Goal: Task Accomplishment & Management: Use online tool/utility

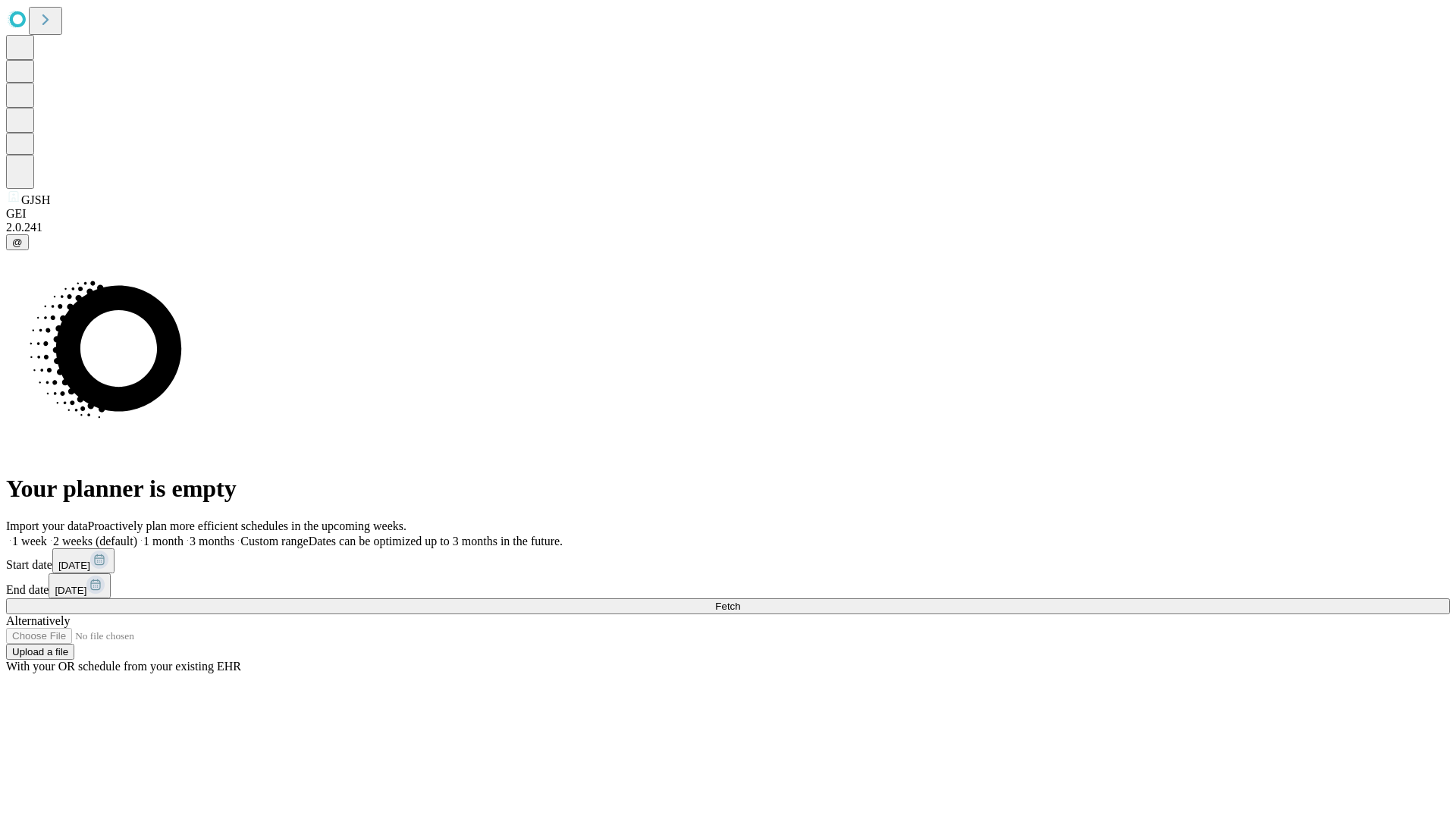
click at [740, 600] on span "Fetch" at bounding box center [727, 606] width 25 height 11
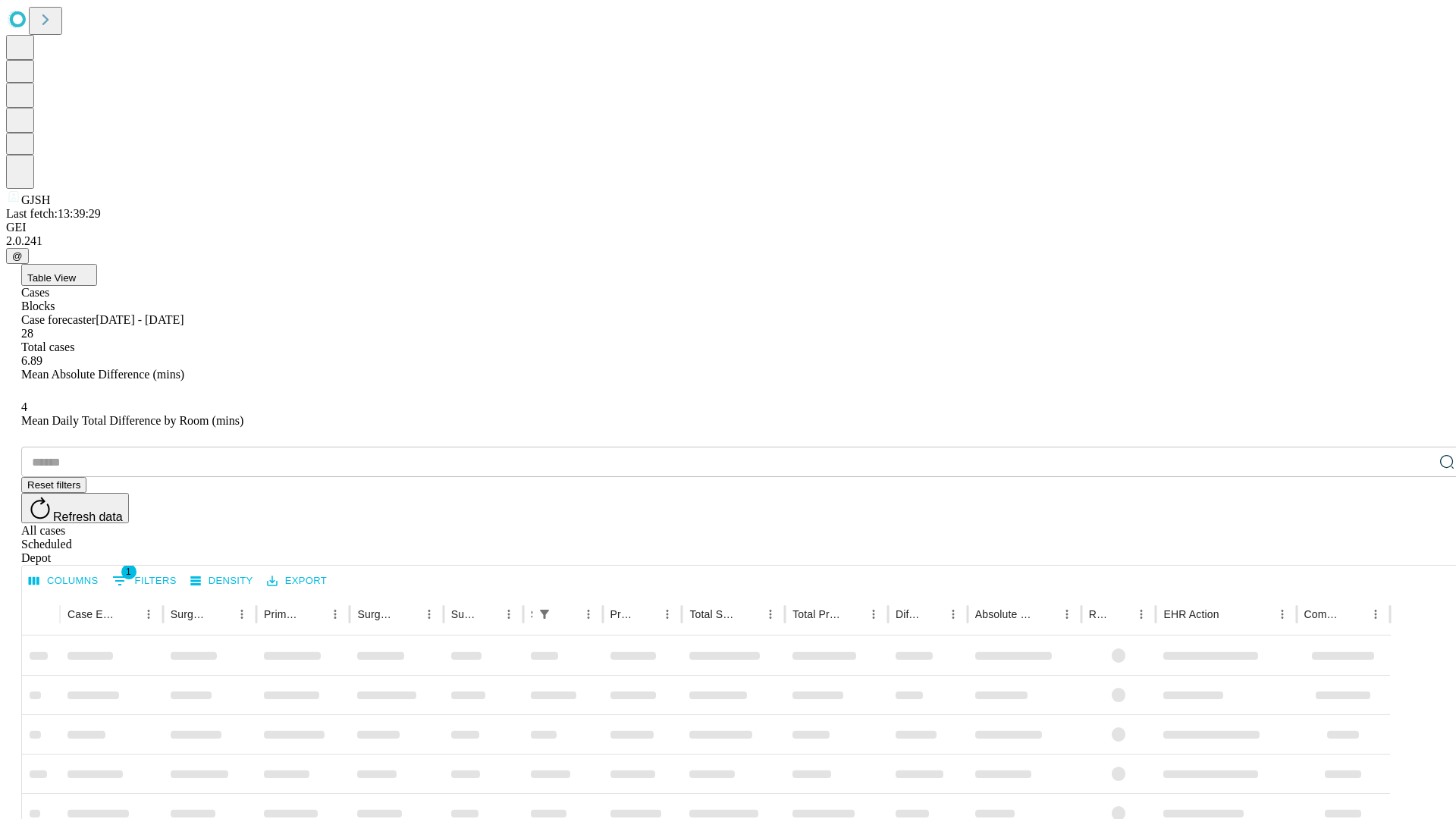
click at [76, 272] on span "Table View" at bounding box center [51, 277] width 49 height 11
